Goal: Task Accomplishment & Management: Complete application form

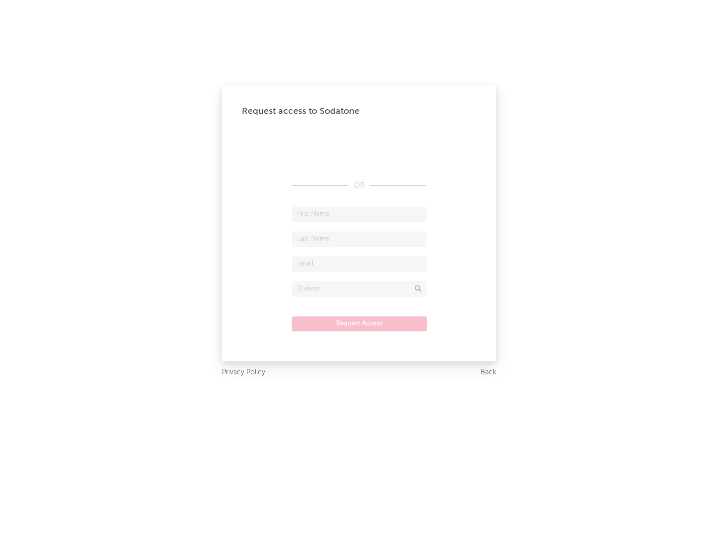
click at [359, 213] on input "text" at bounding box center [359, 213] width 135 height 15
type input "[PERSON_NAME]"
click at [359, 238] on input "text" at bounding box center [359, 238] width 135 height 15
type input "[PERSON_NAME]"
click at [359, 263] on input "text" at bounding box center [359, 263] width 135 height 15
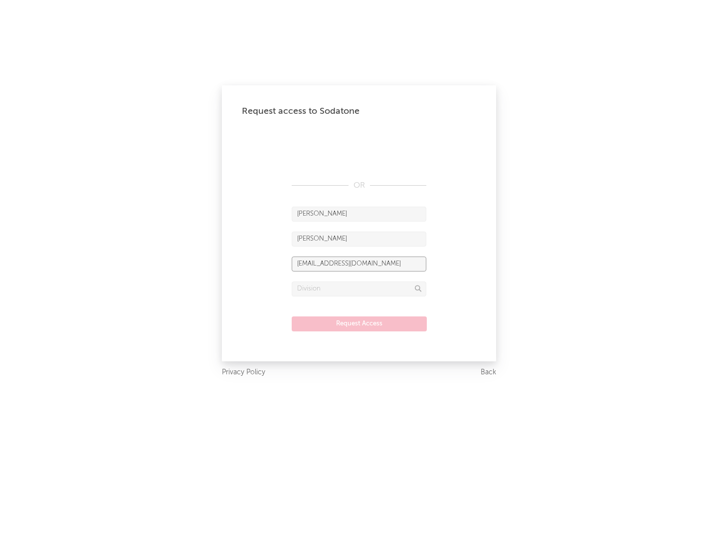
type input "[EMAIL_ADDRESS][DOMAIN_NAME]"
click at [359, 288] on input "text" at bounding box center [359, 288] width 135 height 15
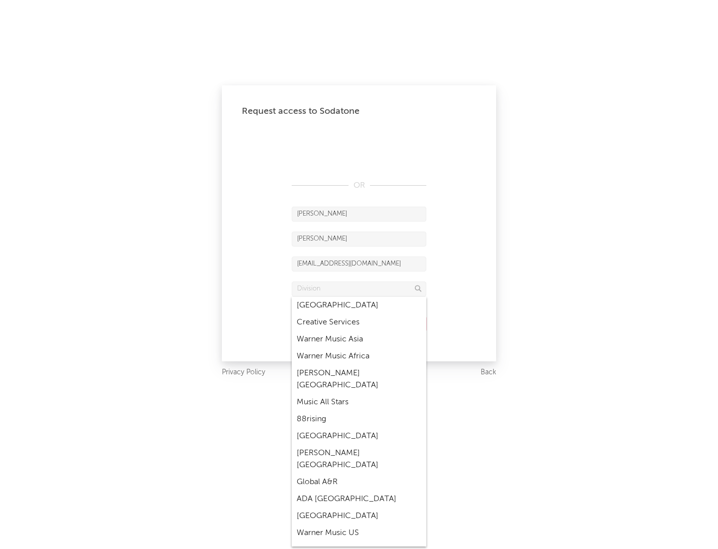
click at [359, 393] on div "Music All Stars" at bounding box center [359, 401] width 135 height 17
type input "Music All Stars"
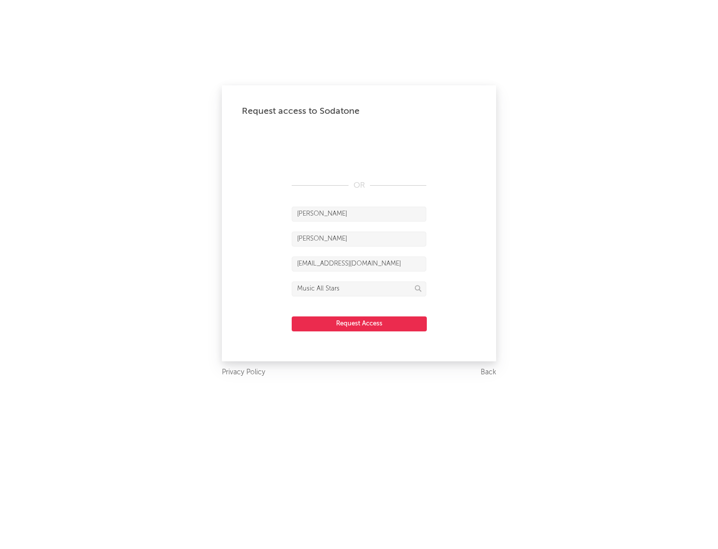
click at [359, 323] on button "Request Access" at bounding box center [359, 323] width 135 height 15
